Goal: Information Seeking & Learning: Understand process/instructions

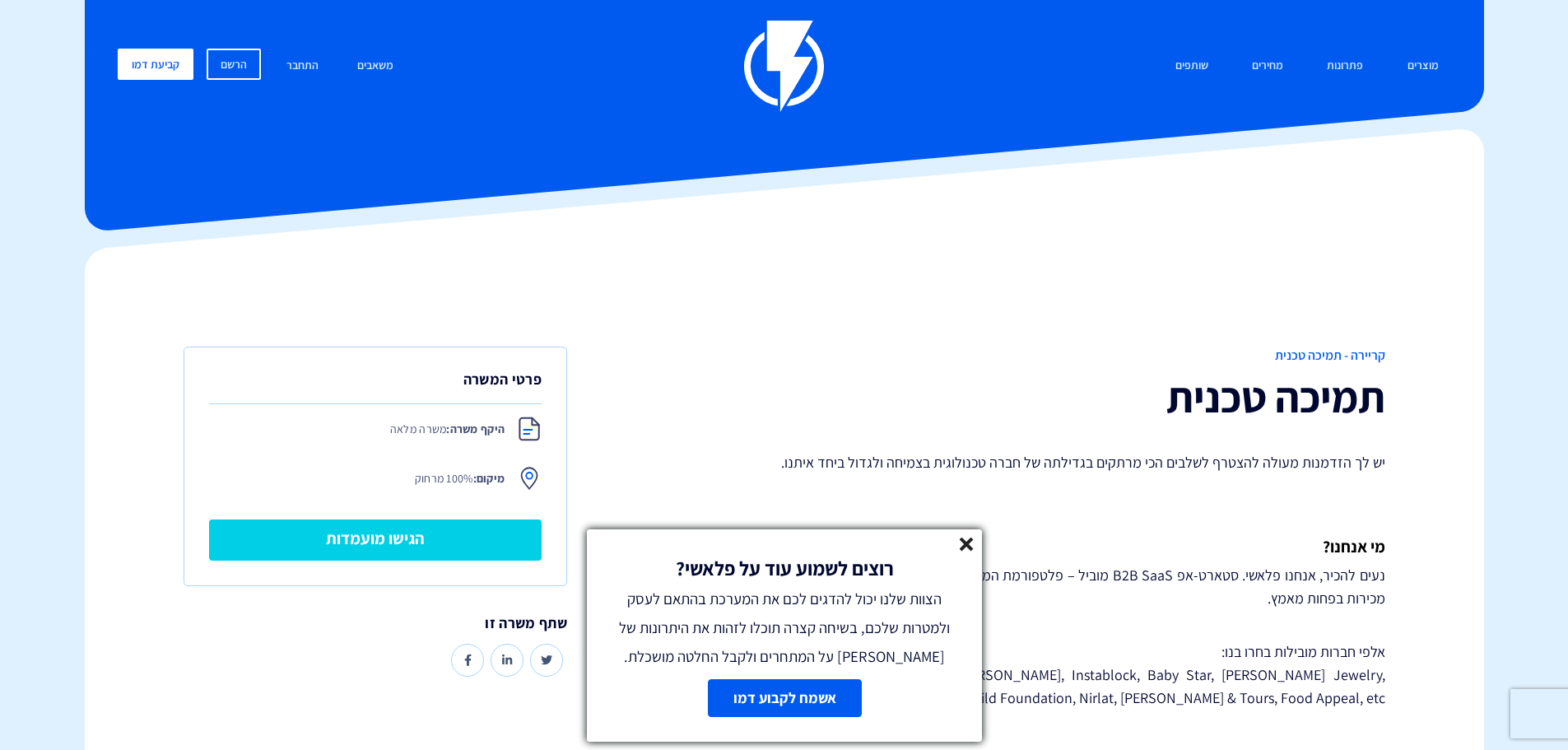
click at [967, 545] on line at bounding box center [966, 543] width 12 height 12
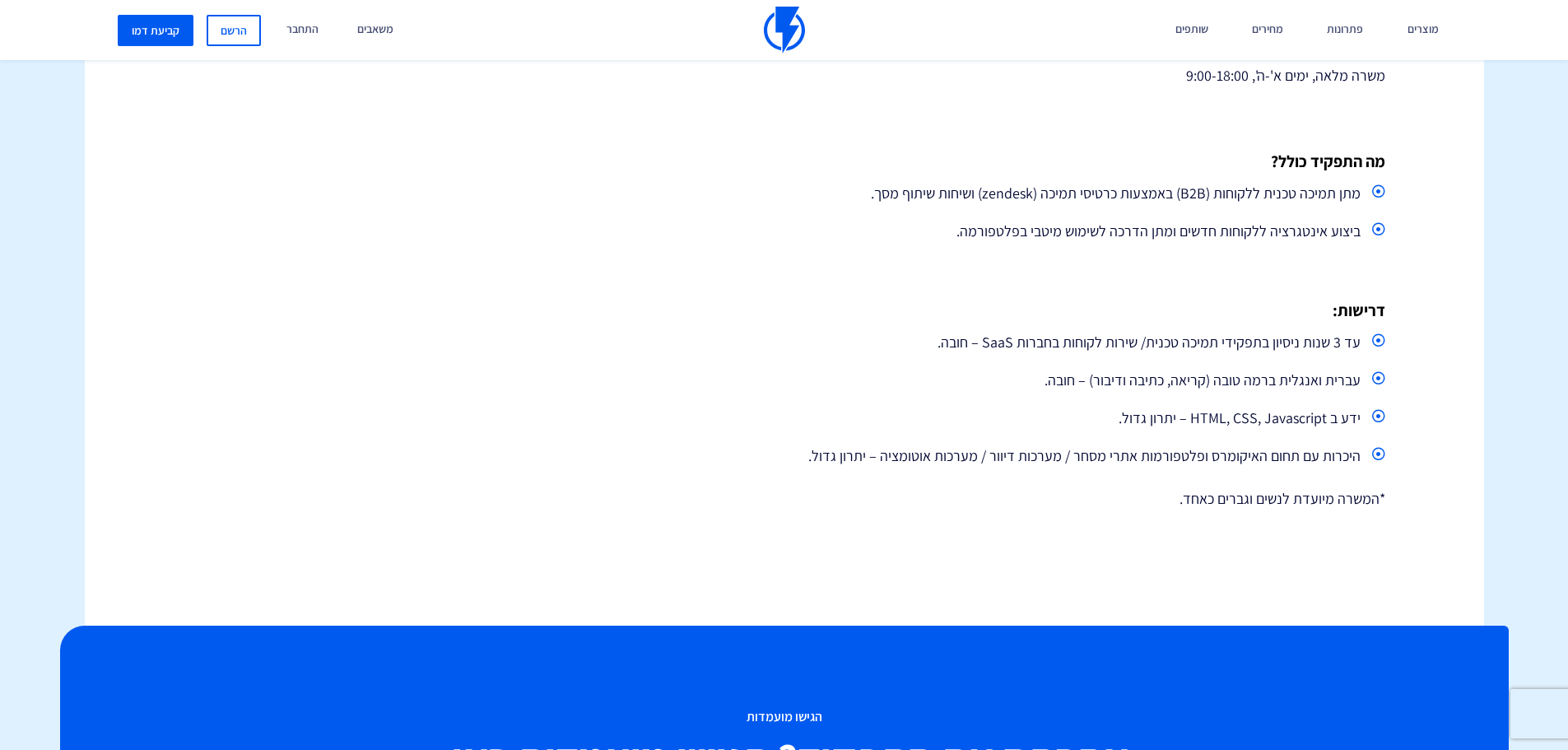
scroll to position [741, 0]
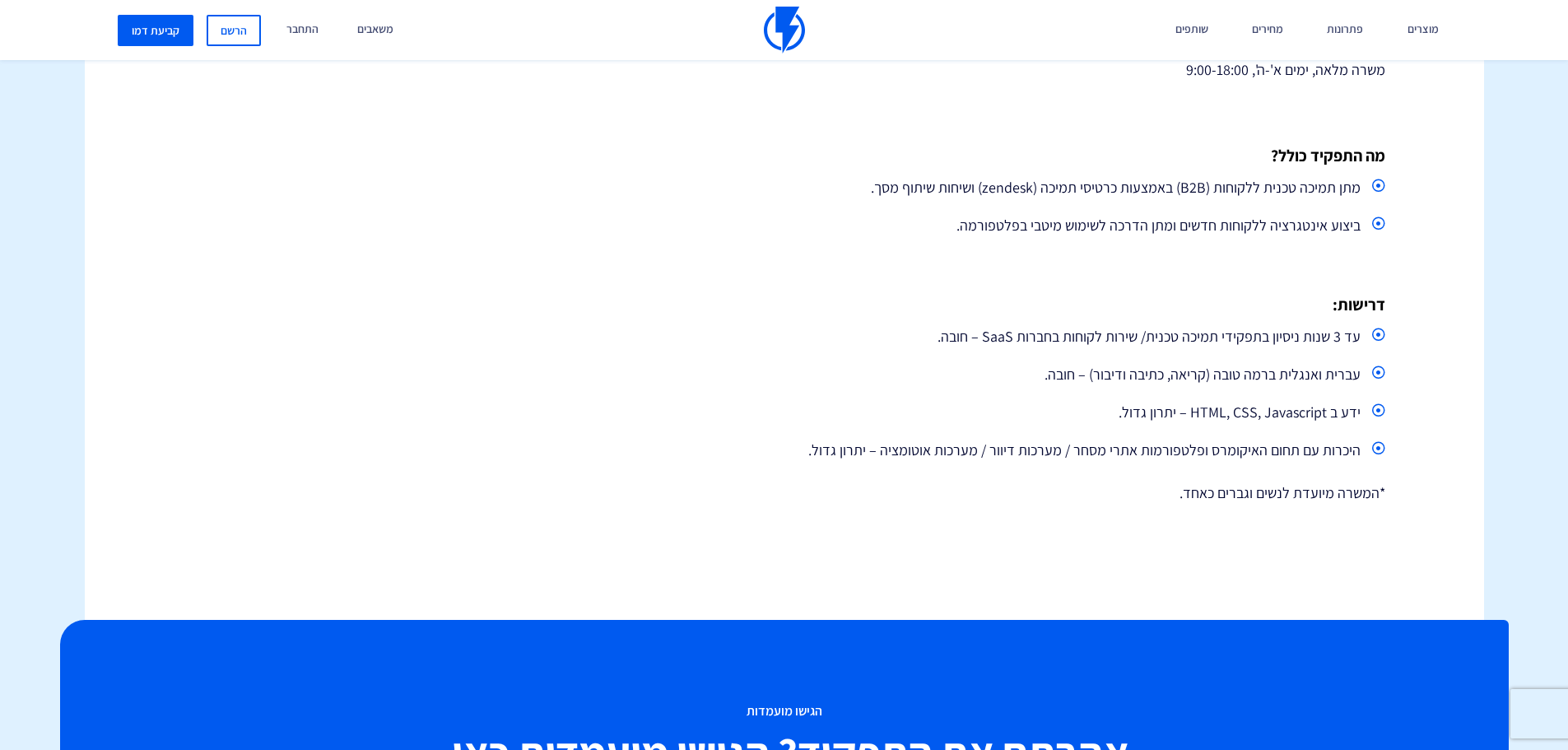
click at [714, 351] on li "עד 3 שנות ניסיון בתפקידי תמיכה טכנית/ שירות לקוחות בחברות SaaS – חובה." at bounding box center [1039, 336] width 691 height 30
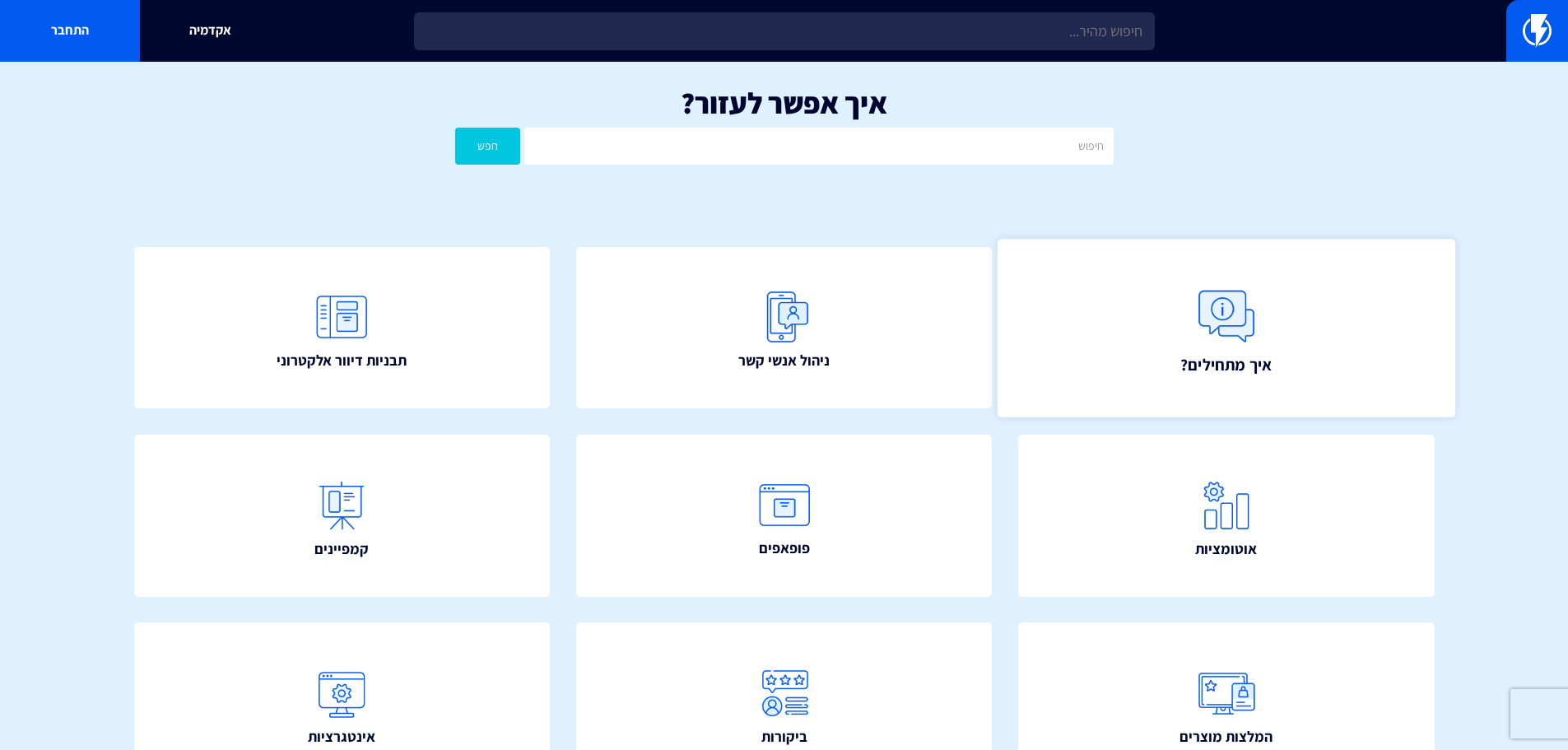
click at [1197, 316] on img at bounding box center [1227, 316] width 73 height 73
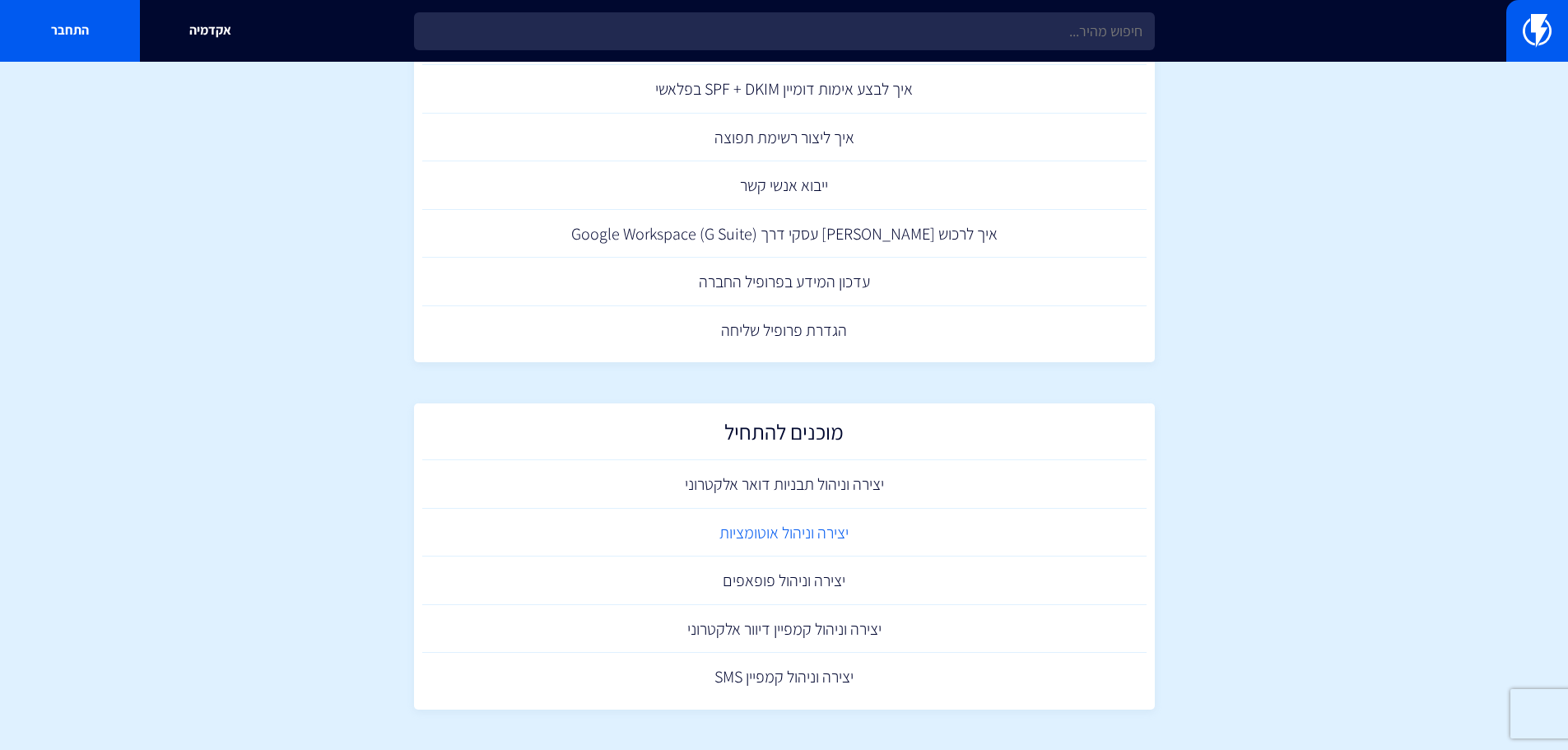
scroll to position [830, 0]
click at [827, 631] on link "יצירה וניהול קמפיין דיוור אלקטרוני" at bounding box center [784, 628] width 724 height 49
